Goal: Task Accomplishment & Management: Manage account settings

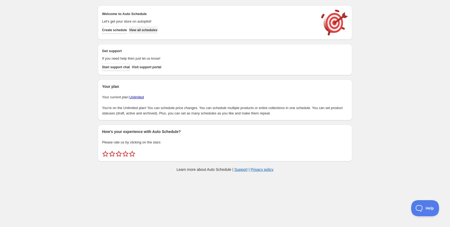
click at [153, 31] on span "View all schedules" at bounding box center [143, 30] width 28 height 4
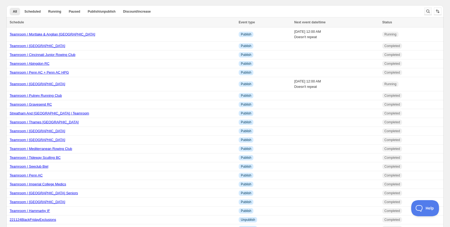
click at [427, 9] on icon "Search and filter results" at bounding box center [428, 11] width 5 height 5
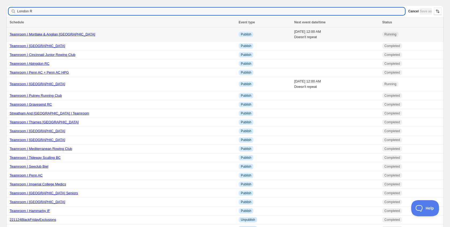
type input "London RC"
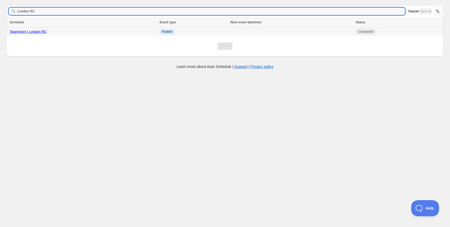
click at [33, 33] on link "Teamroom | London RC" at bounding box center [28, 31] width 37 height 4
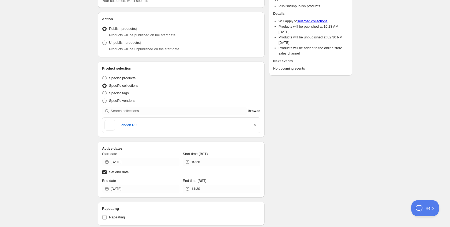
scroll to position [105, 0]
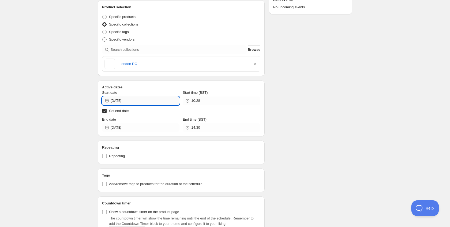
click at [125, 97] on input "[DATE]" at bounding box center [145, 100] width 69 height 9
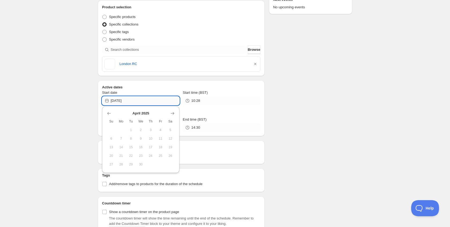
click at [125, 97] on input "[DATE]" at bounding box center [145, 100] width 69 height 9
click at [171, 112] on icon "Show next month, May 2025" at bounding box center [172, 112] width 5 height 5
click at [171, 112] on icon "Show next month, June 2025" at bounding box center [172, 112] width 5 height 5
click at [171, 112] on icon "Show next month, July 2025" at bounding box center [172, 112] width 5 height 5
click at [171, 112] on icon "Show next month, August 2025" at bounding box center [172, 112] width 5 height 5
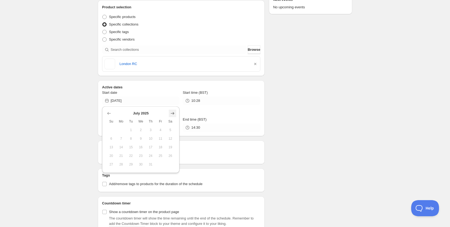
click at [171, 112] on icon "Show next month, August 2025" at bounding box center [172, 112] width 5 height 5
click at [171, 112] on icon "Show next month, October 2025" at bounding box center [172, 112] width 5 height 5
click at [161, 136] on span "10" at bounding box center [161, 138] width 6 height 4
type input "[DATE]"
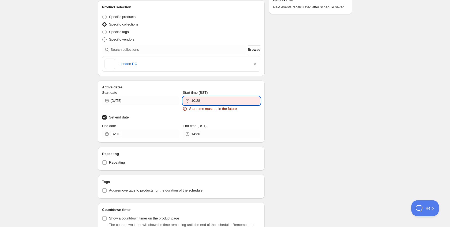
click at [216, 99] on input "10:28" at bounding box center [225, 100] width 69 height 9
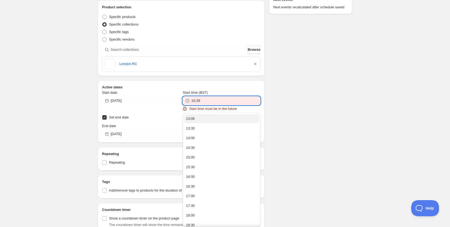
click at [195, 121] on button "13:06" at bounding box center [221, 118] width 74 height 9
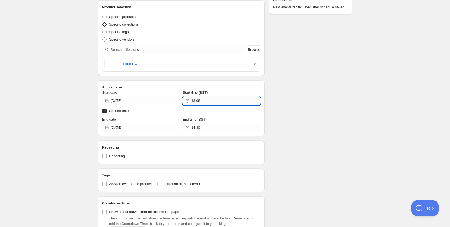
click at [206, 104] on input "13:06" at bounding box center [225, 100] width 69 height 9
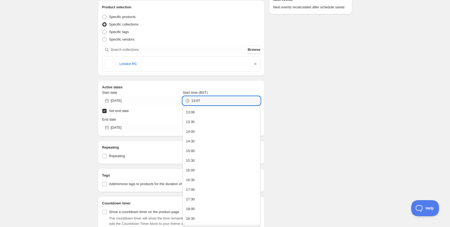
type input "13:07"
click at [133, 124] on input "[DATE]" at bounding box center [145, 127] width 69 height 9
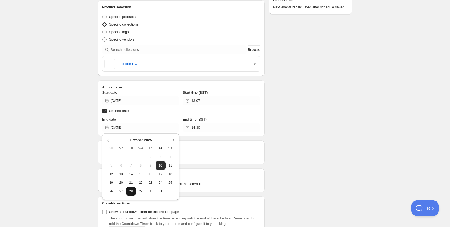
click at [133, 189] on span "28" at bounding box center [131, 191] width 6 height 4
type input "[DATE]"
type input "13:06"
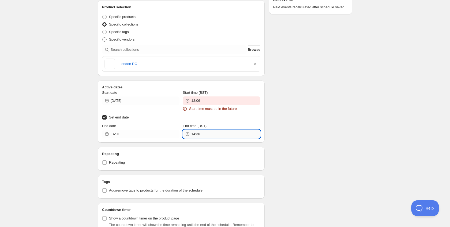
click at [197, 129] on input "14:30" at bounding box center [225, 133] width 69 height 9
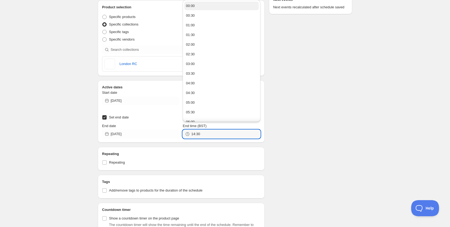
click at [191, 5] on div "00:00" at bounding box center [190, 5] width 9 height 5
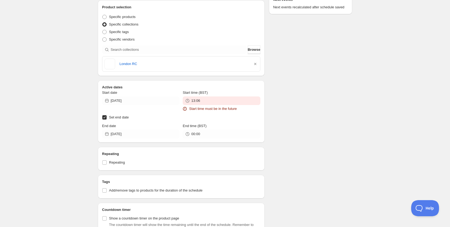
type input "00:00"
click at [206, 101] on input "13:06" at bounding box center [225, 100] width 69 height 9
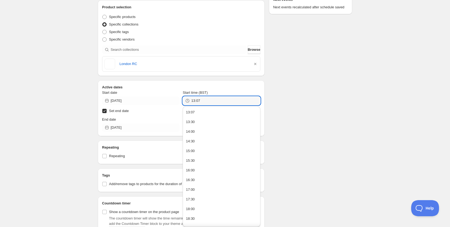
type input "13:07"
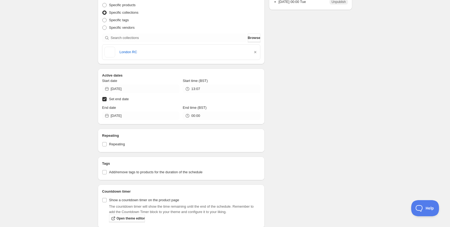
scroll to position [0, 0]
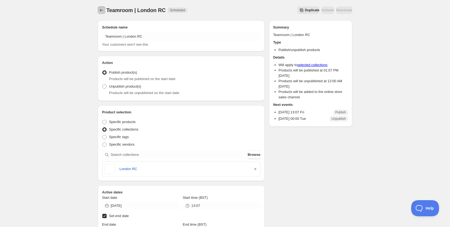
click at [99, 11] on icon "Schedules" at bounding box center [101, 10] width 5 height 5
